Goal: Task Accomplishment & Management: Use online tool/utility

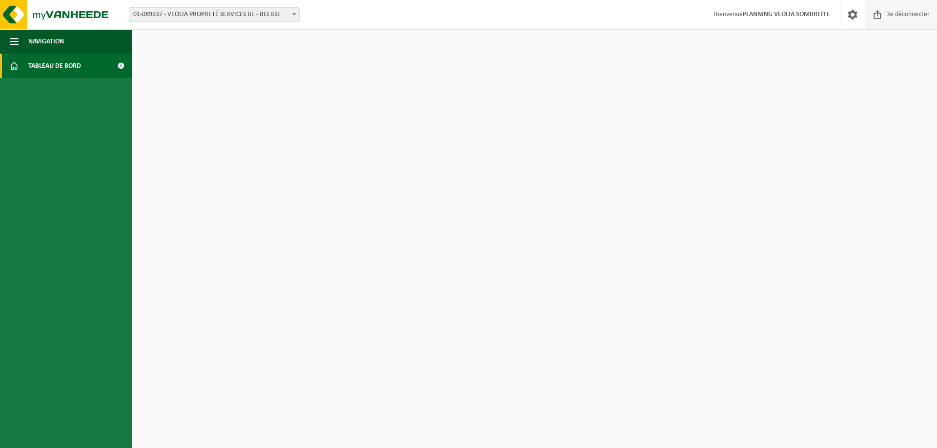
click at [892, 12] on font "Se déconnecter" at bounding box center [908, 14] width 42 height 7
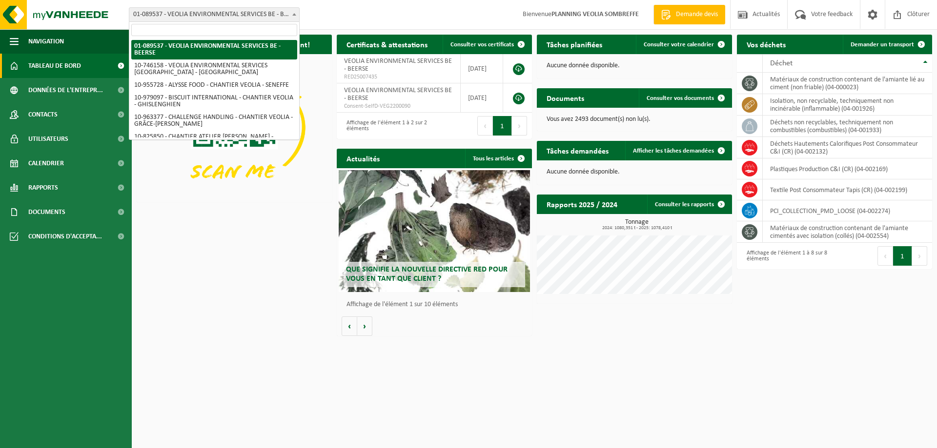
click at [179, 13] on span "01-089537 - VEOLIA ENVIRONMENTAL SERVICES BE - BEERSE" at bounding box center [214, 15] width 170 height 14
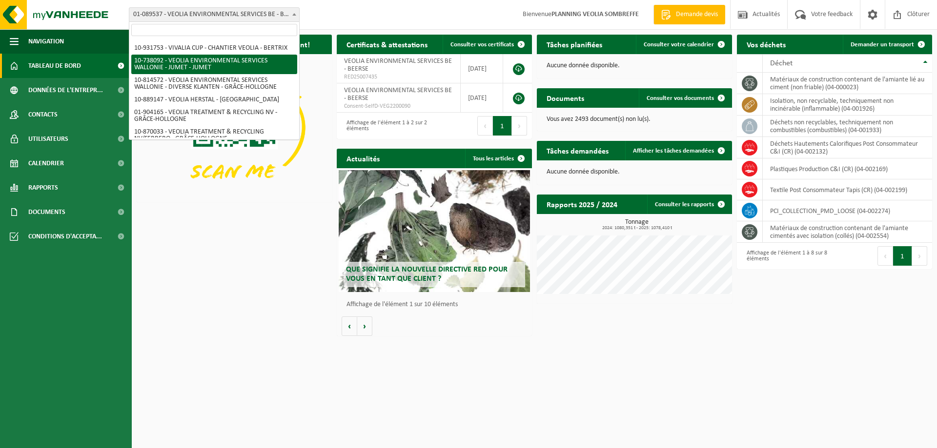
scroll to position [718, 0]
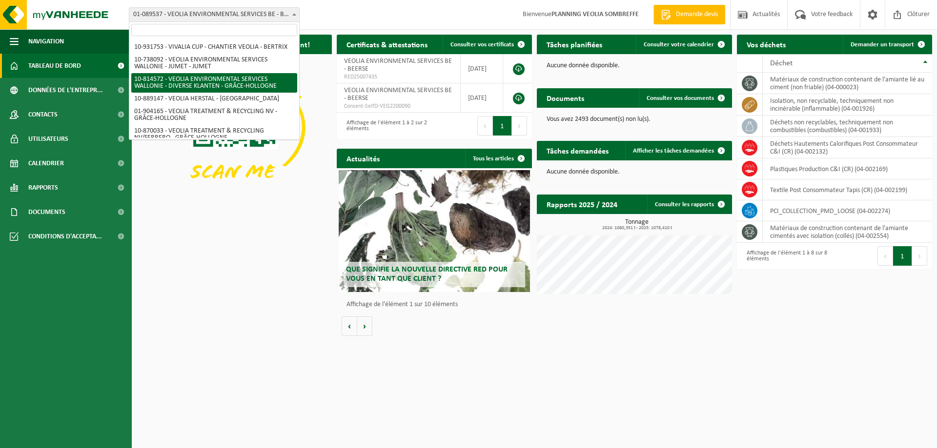
select select "37628"
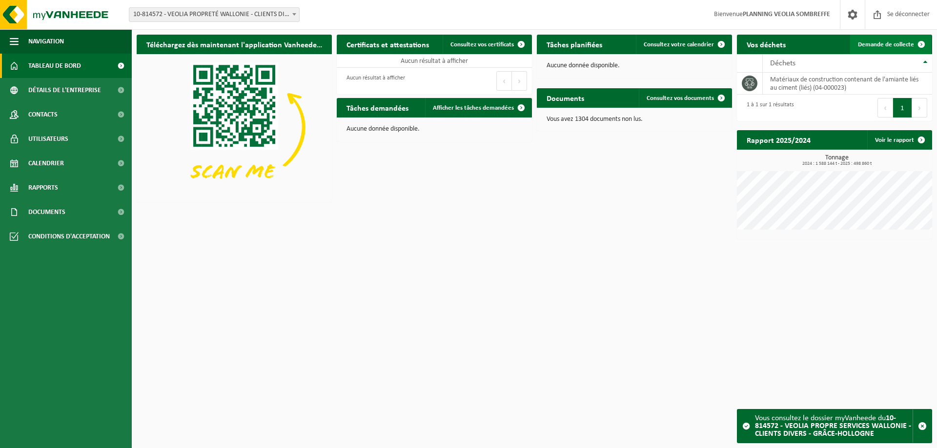
click at [883, 46] on font "Demande de collecte" at bounding box center [886, 44] width 56 height 6
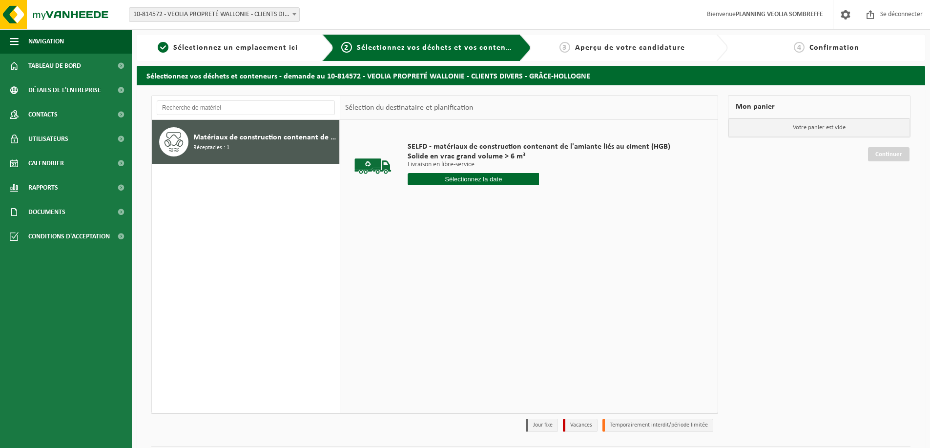
click at [474, 182] on input "text" at bounding box center [472, 179] width 131 height 12
click at [470, 274] on font "14" at bounding box center [471, 276] width 8 height 8
type input "Van [DATE]"
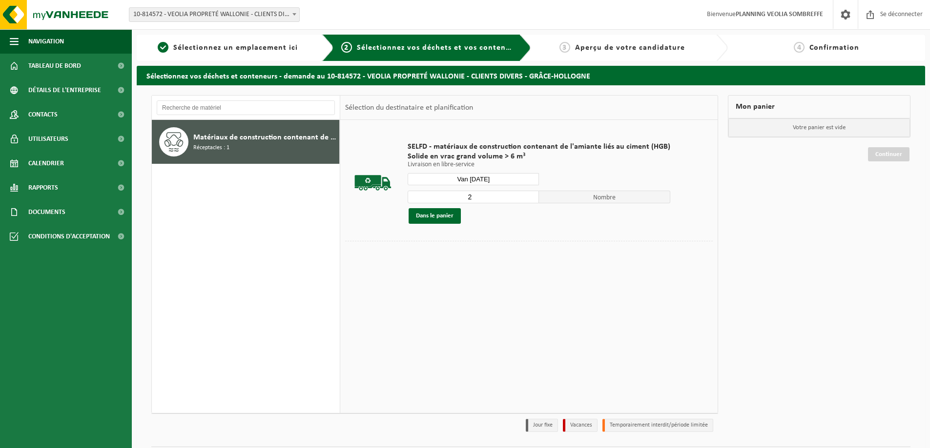
click at [528, 195] on input "2" at bounding box center [472, 197] width 131 height 13
click at [528, 195] on input "3" at bounding box center [472, 197] width 131 height 13
type input "4"
click at [528, 195] on input "4" at bounding box center [472, 197] width 131 height 13
click at [414, 215] on button "Dans le panier" at bounding box center [434, 216] width 52 height 16
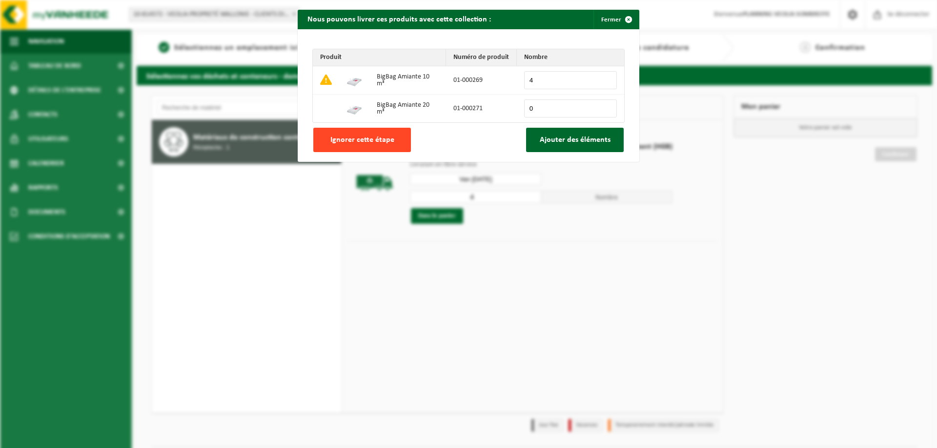
click at [355, 142] on font "Ignorer cette étape" at bounding box center [362, 140] width 64 height 8
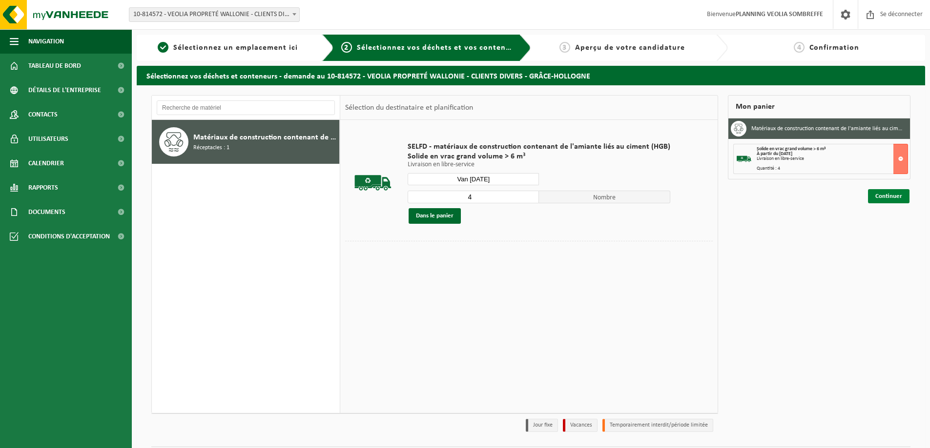
click at [890, 197] on font "Continuer" at bounding box center [888, 196] width 27 height 6
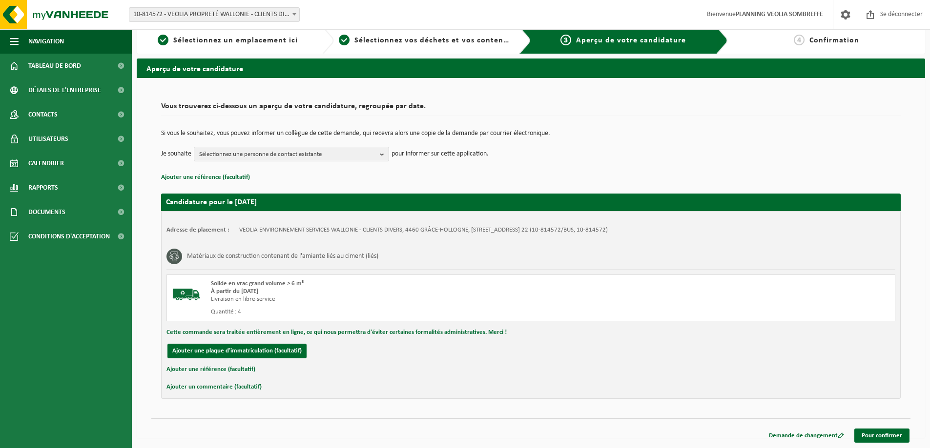
scroll to position [8, 0]
click at [870, 434] on font "Pour confirmer" at bounding box center [881, 436] width 41 height 6
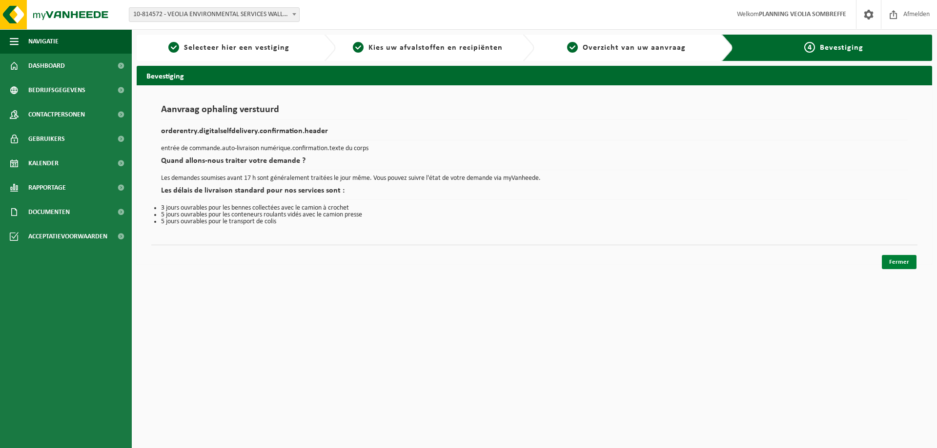
click at [898, 265] on font "Fermer" at bounding box center [899, 262] width 20 height 6
